Goal: Transaction & Acquisition: Subscribe to service/newsletter

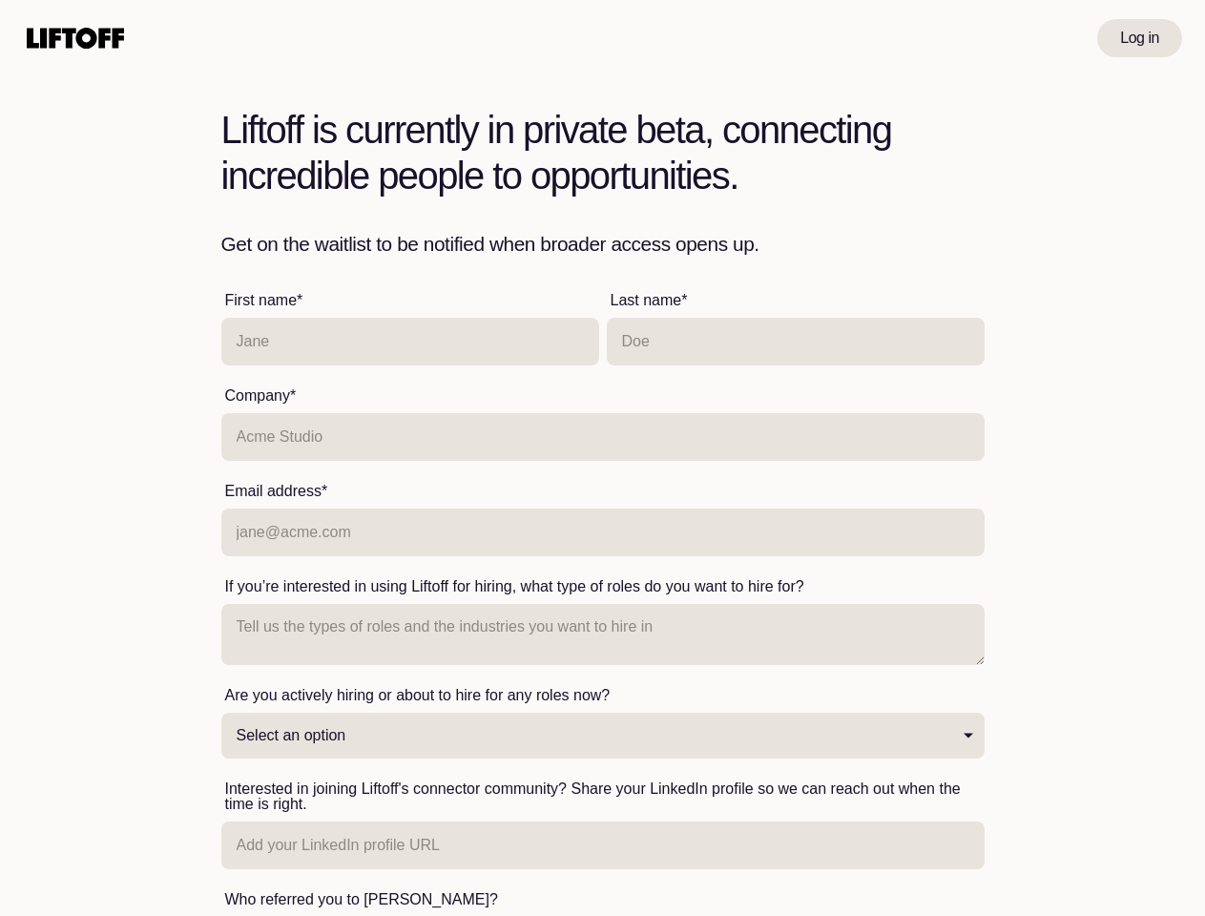
click at [602, 458] on input "text" at bounding box center [603, 437] width 764 height 48
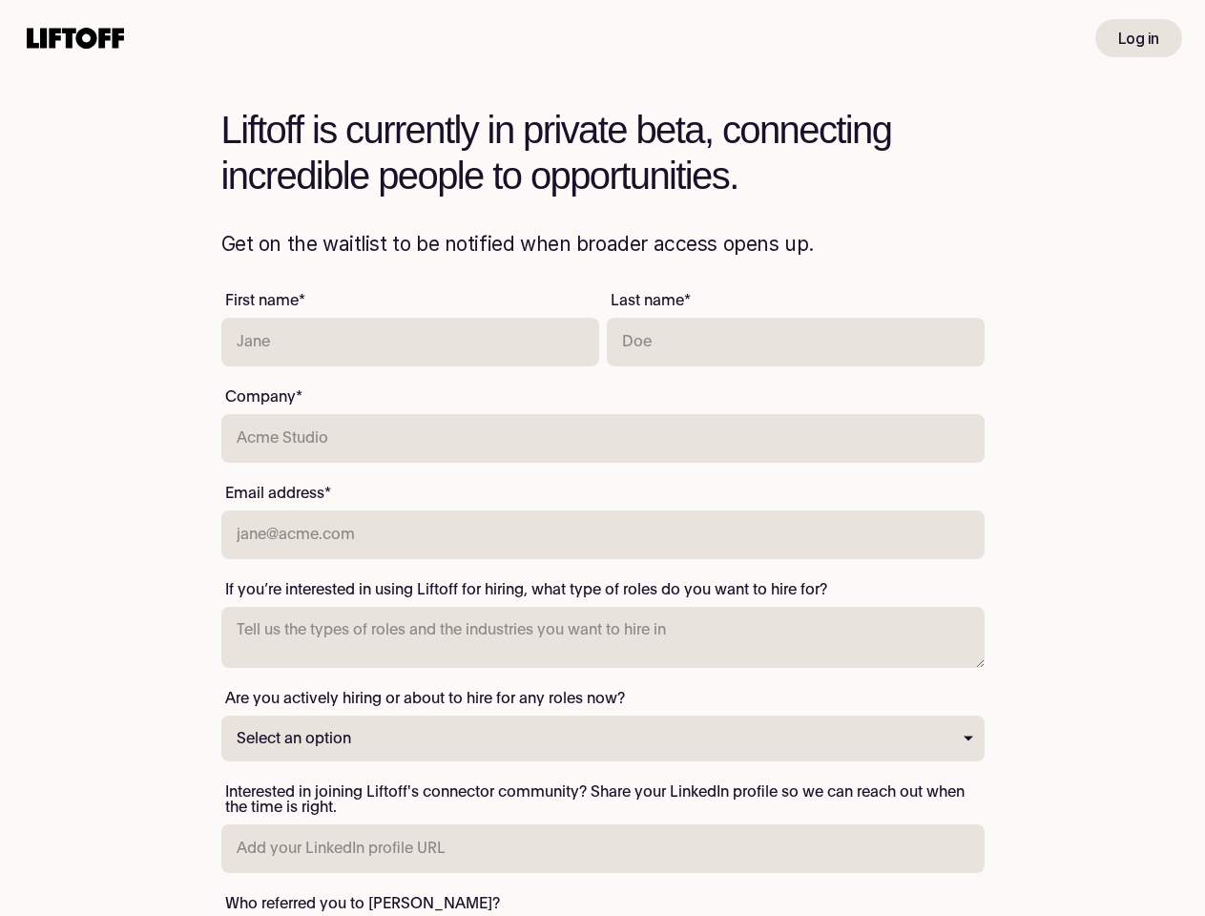
click at [602, 458] on input "text" at bounding box center [603, 438] width 764 height 49
